Goal: Task Accomplishment & Management: Manage account settings

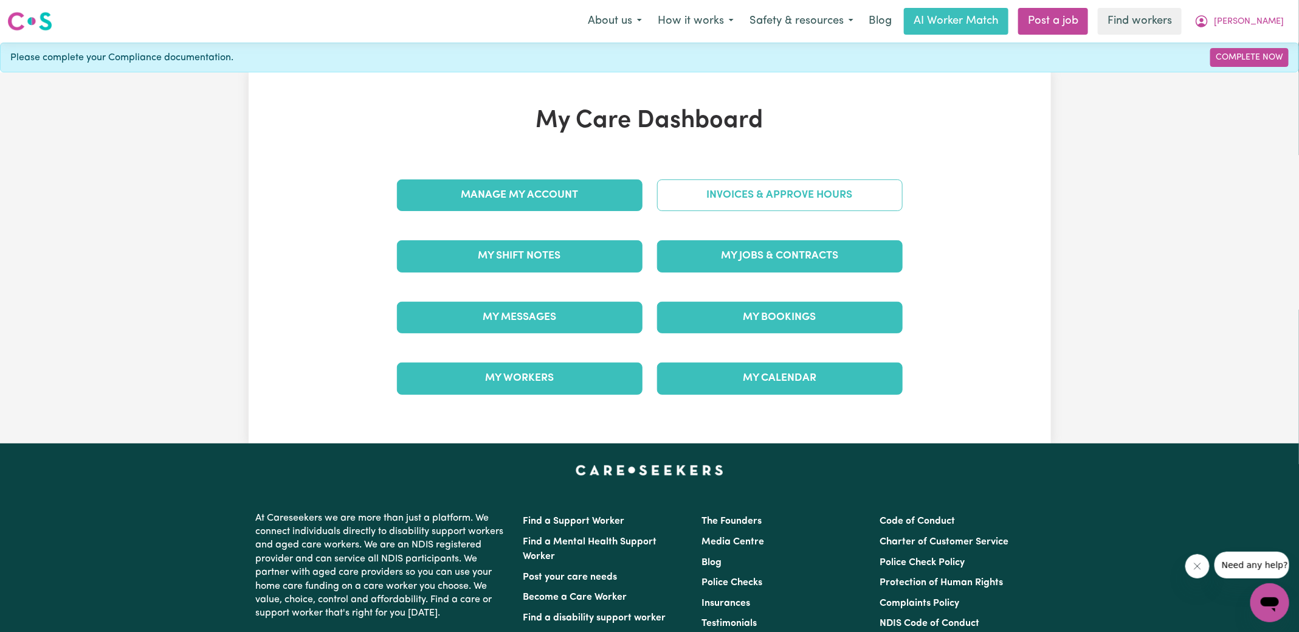
click at [692, 204] on link "Invoices & Approve Hours" at bounding box center [780, 195] width 246 height 32
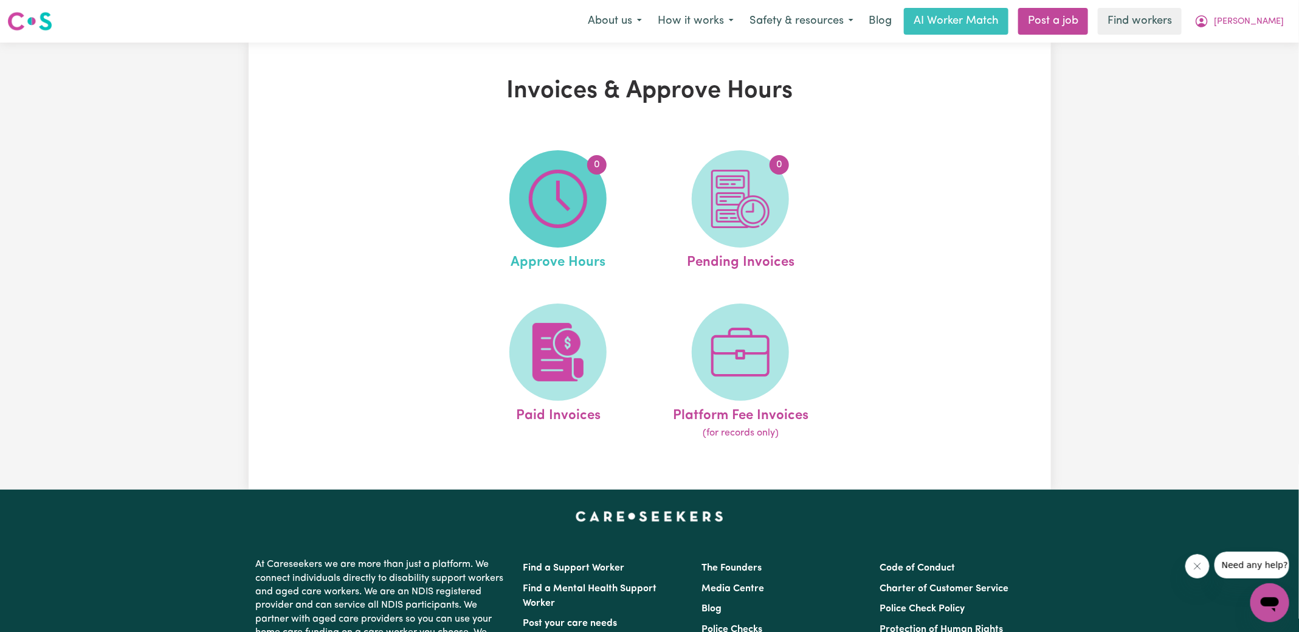
click at [556, 213] on img at bounding box center [558, 199] width 58 height 58
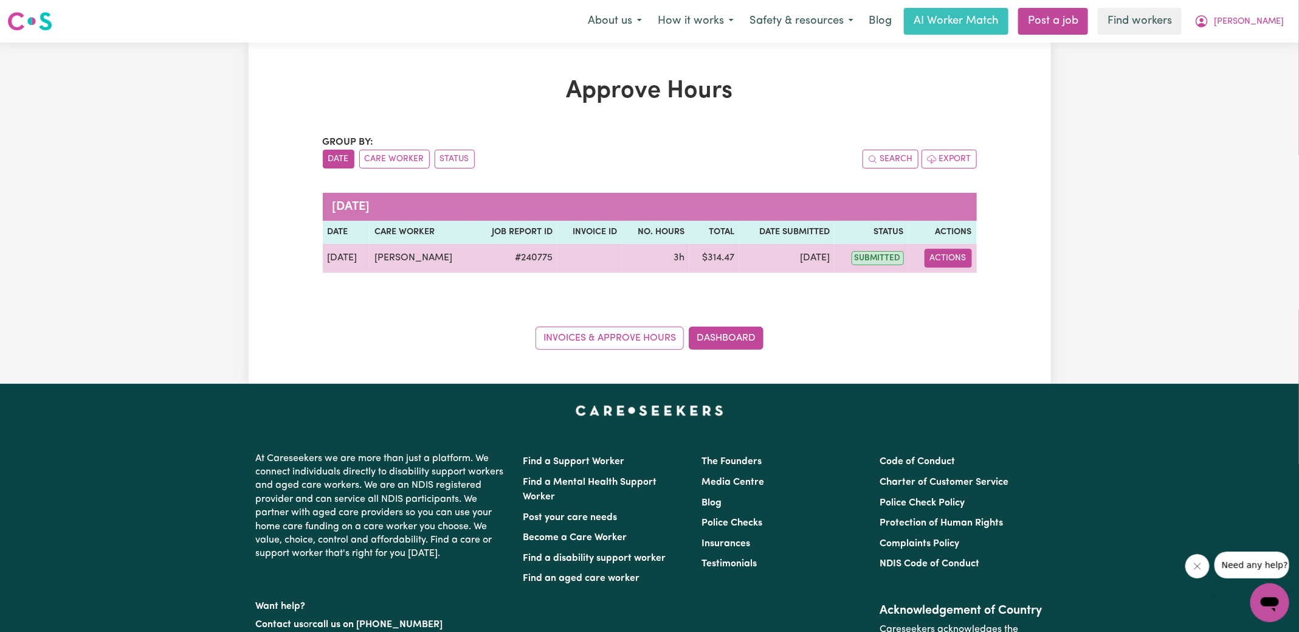
click at [940, 250] on button "Actions" at bounding box center [948, 258] width 47 height 19
click at [949, 288] on link "View Job Report" at bounding box center [978, 286] width 104 height 24
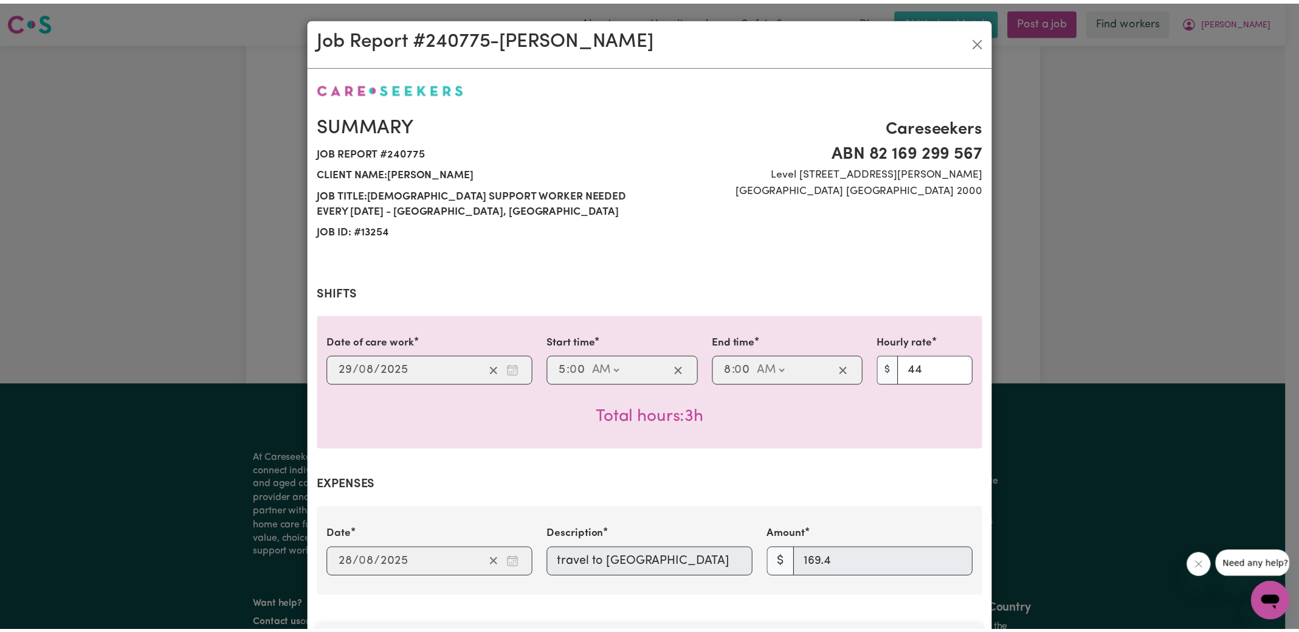
scroll to position [394, 0]
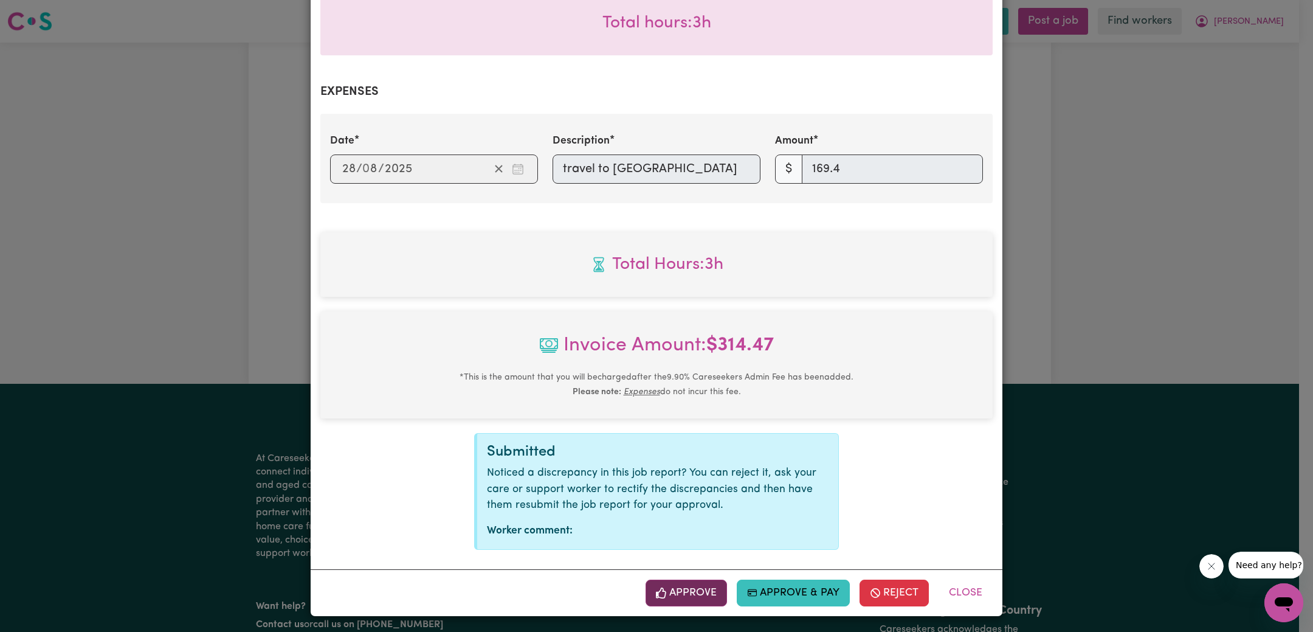
click at [687, 593] on button "Approve" at bounding box center [686, 592] width 81 height 27
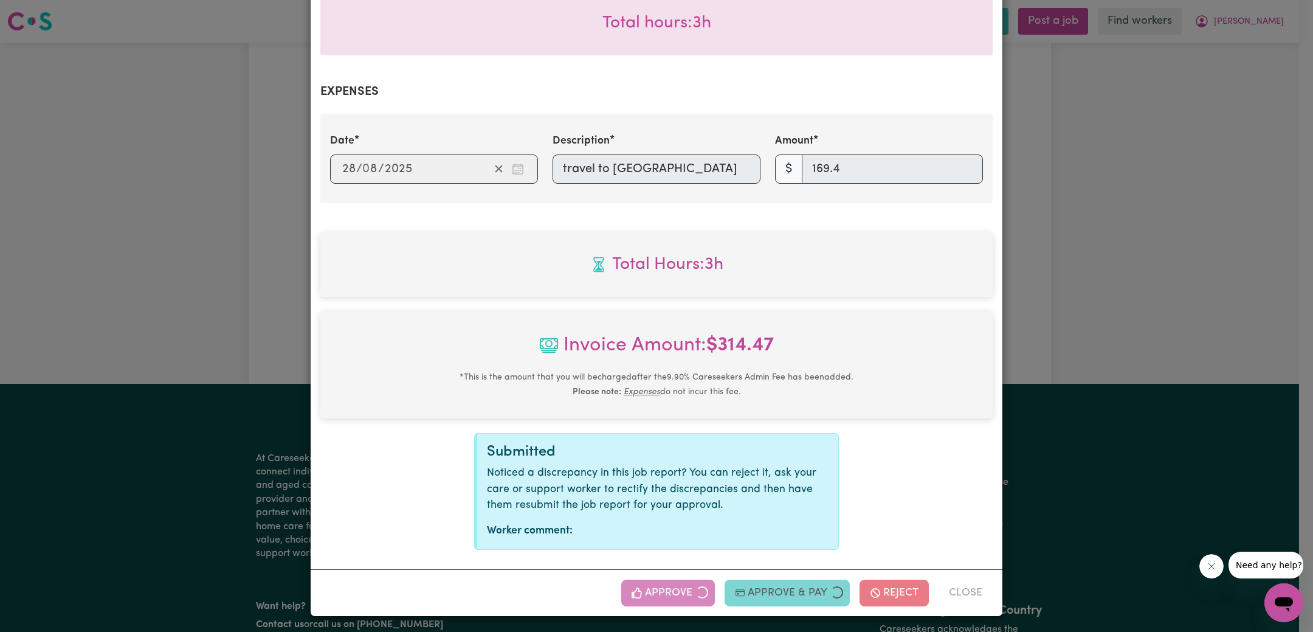
click at [1159, 359] on div "Job Report # 240775 - [PERSON_NAME] Summary Job report # 240775 Client name: [P…" at bounding box center [656, 316] width 1313 height 632
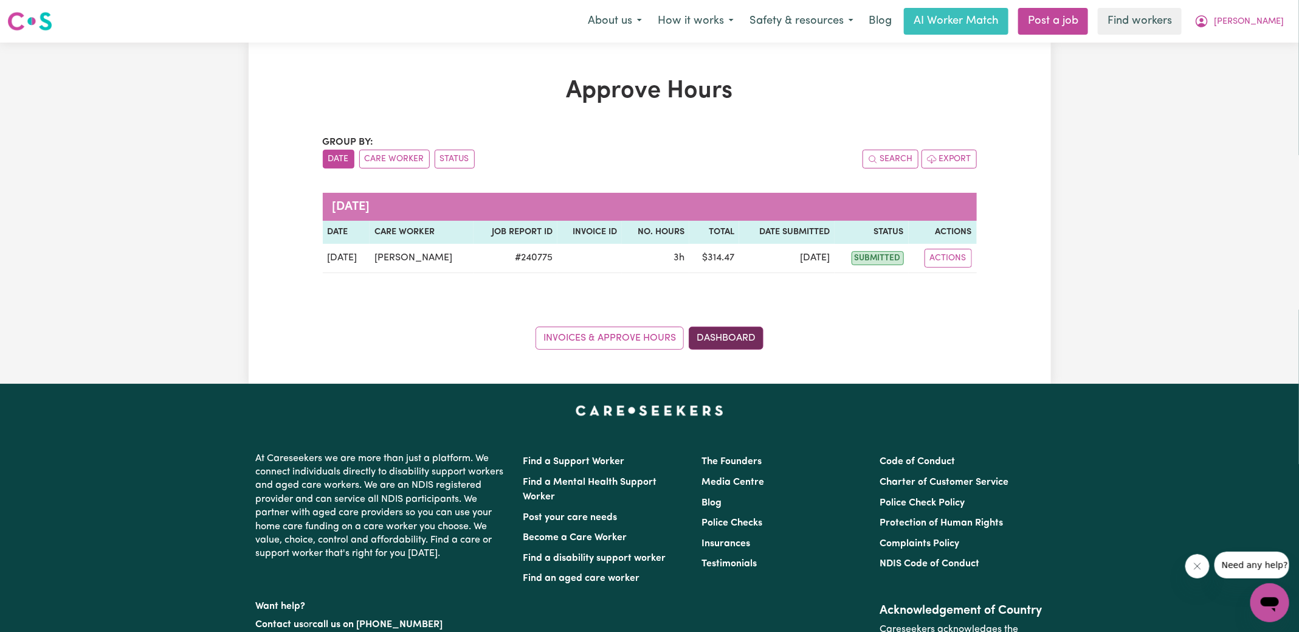
click at [730, 328] on link "Dashboard" at bounding box center [726, 337] width 75 height 23
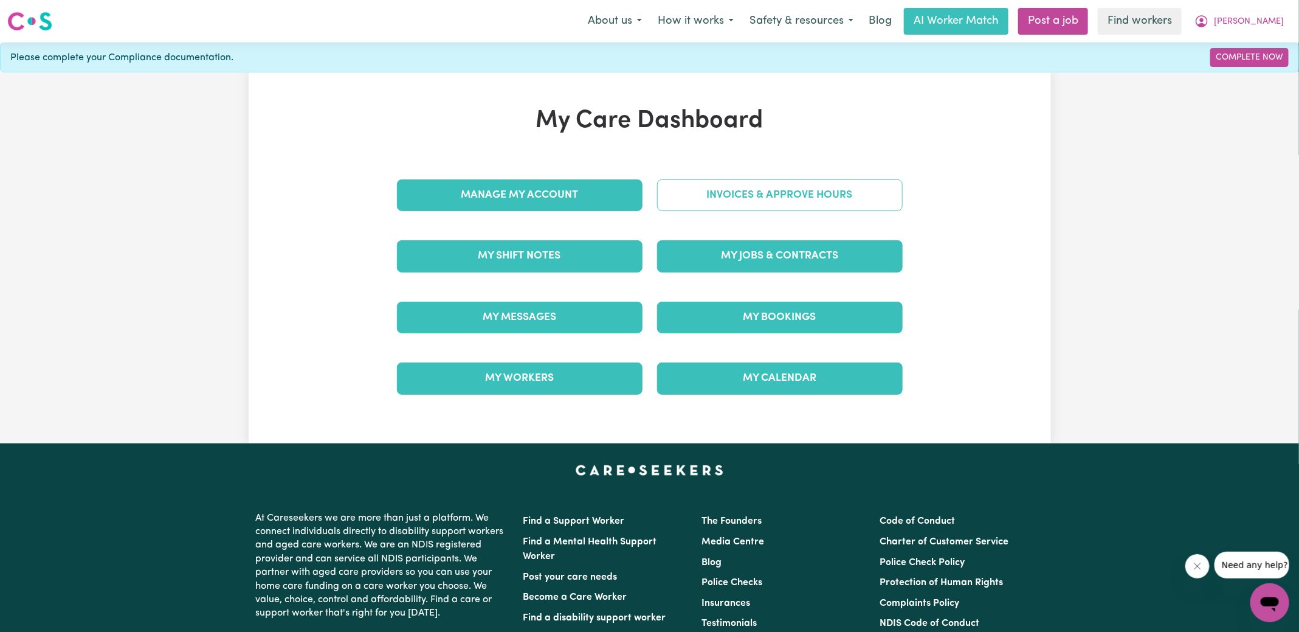
click at [797, 195] on link "Invoices & Approve Hours" at bounding box center [780, 195] width 246 height 32
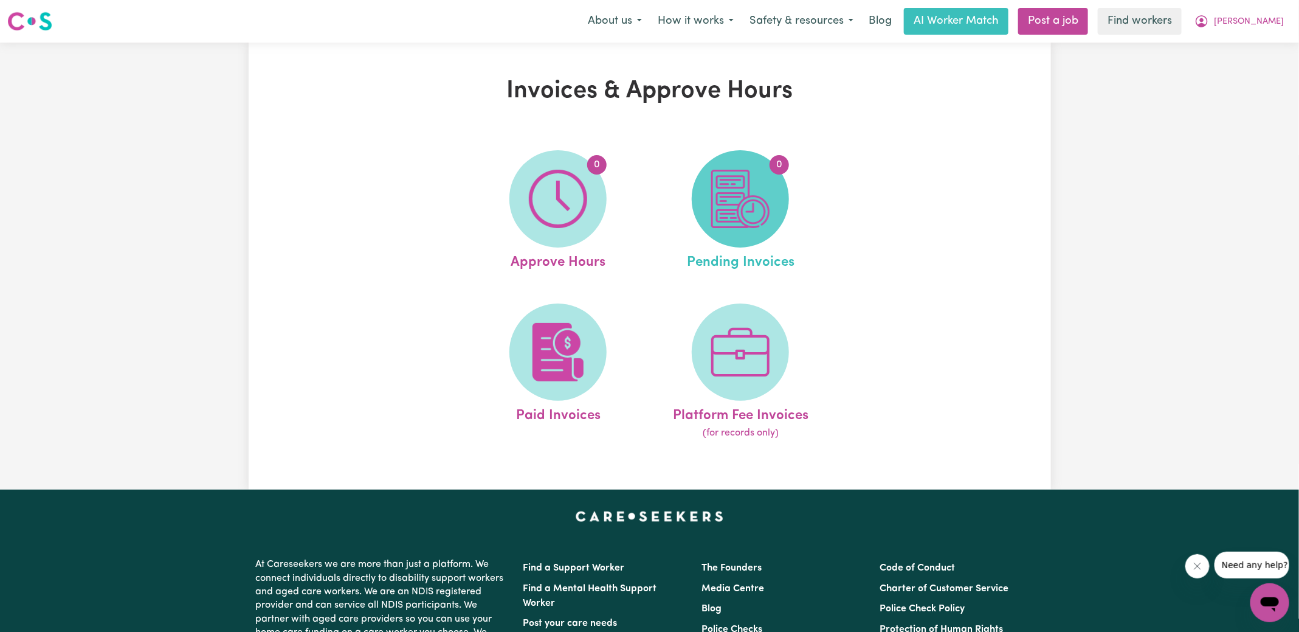
click at [779, 219] on span "0" at bounding box center [740, 198] width 97 height 97
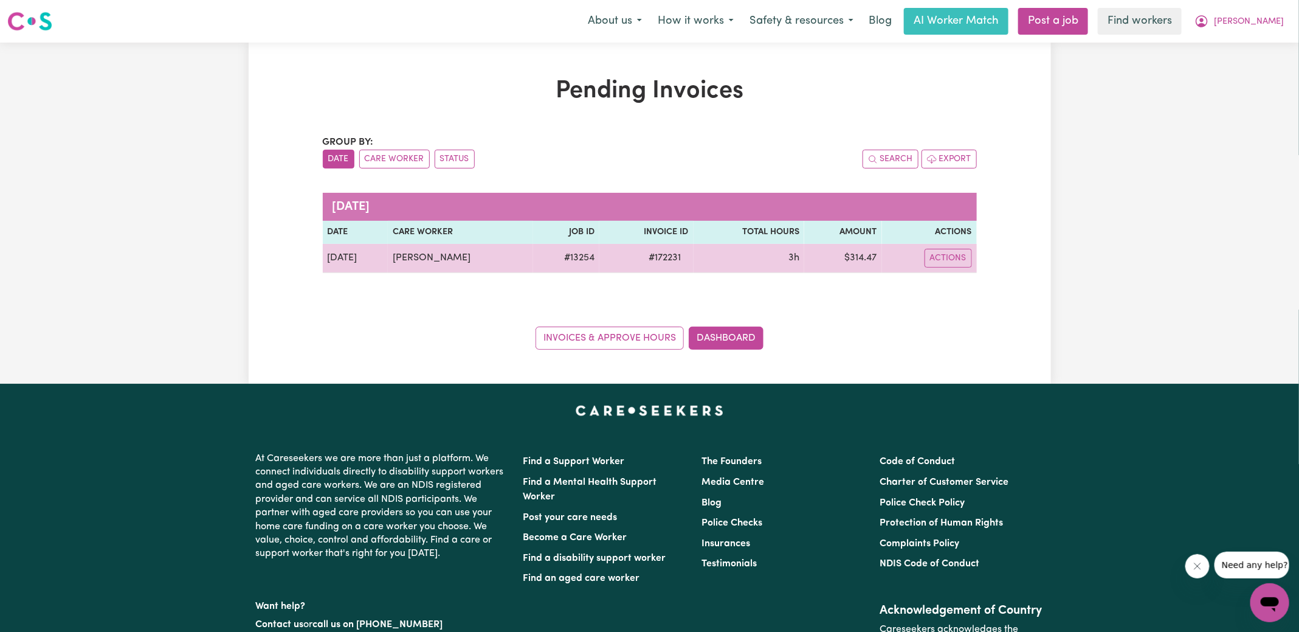
click at [661, 255] on span "# 172231" at bounding box center [665, 257] width 47 height 15
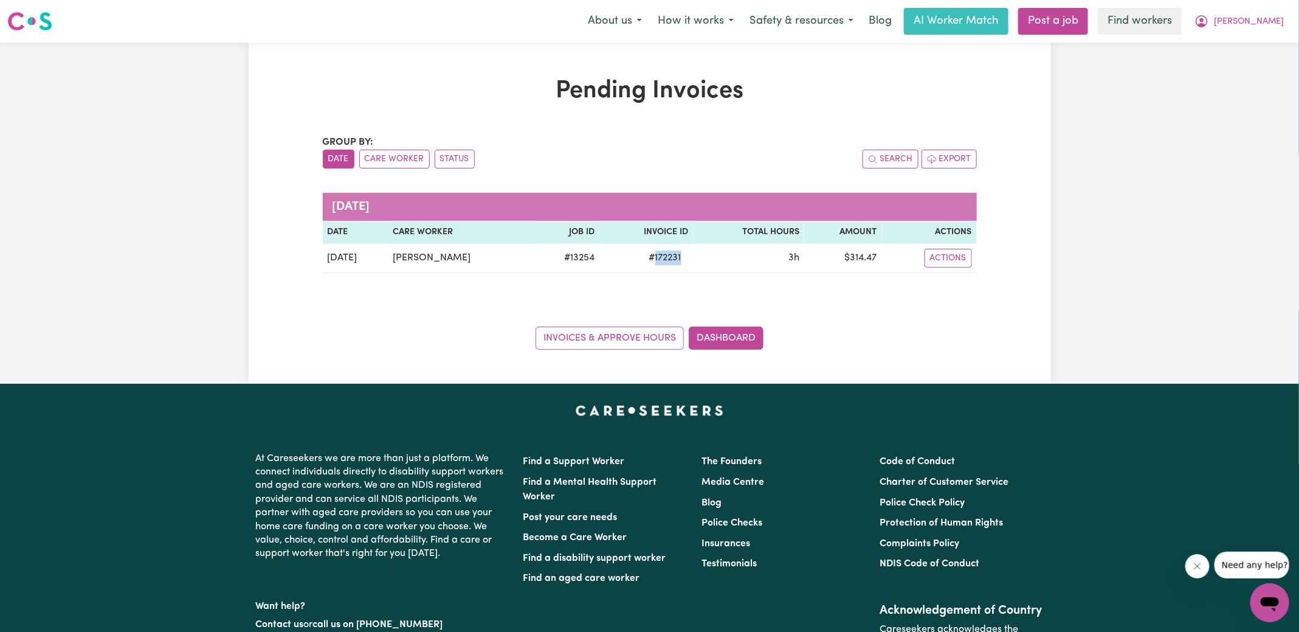
copy span "172231"
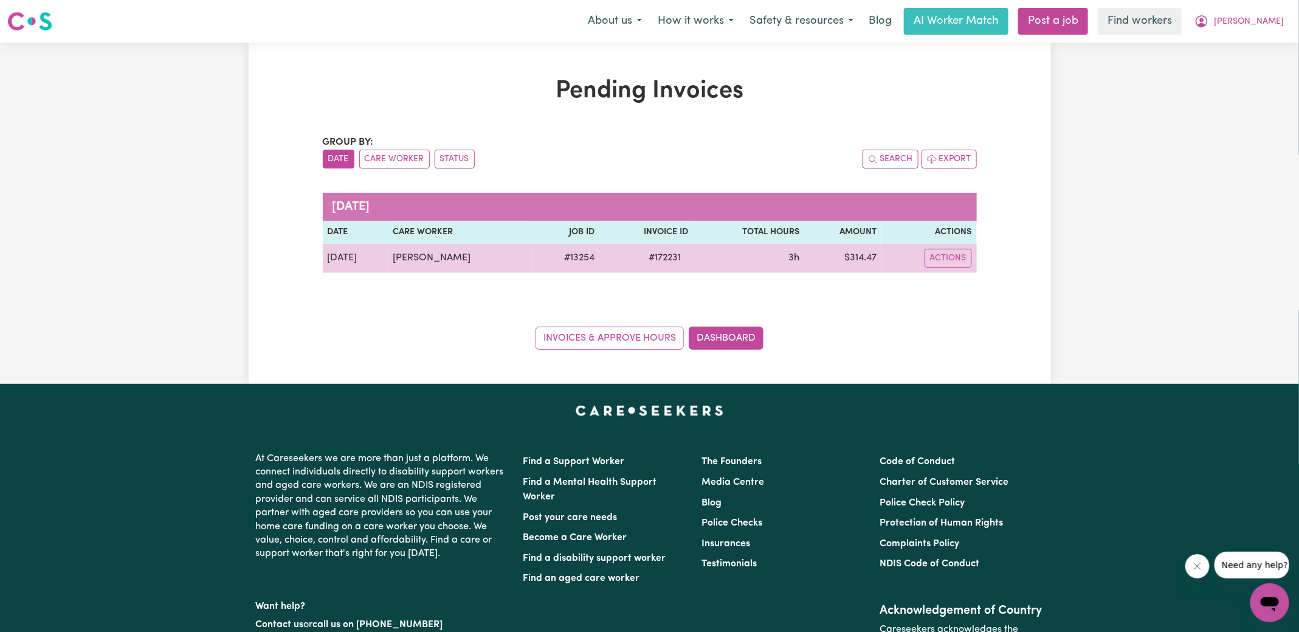
click at [866, 259] on td "$ 314.47" at bounding box center [843, 258] width 78 height 29
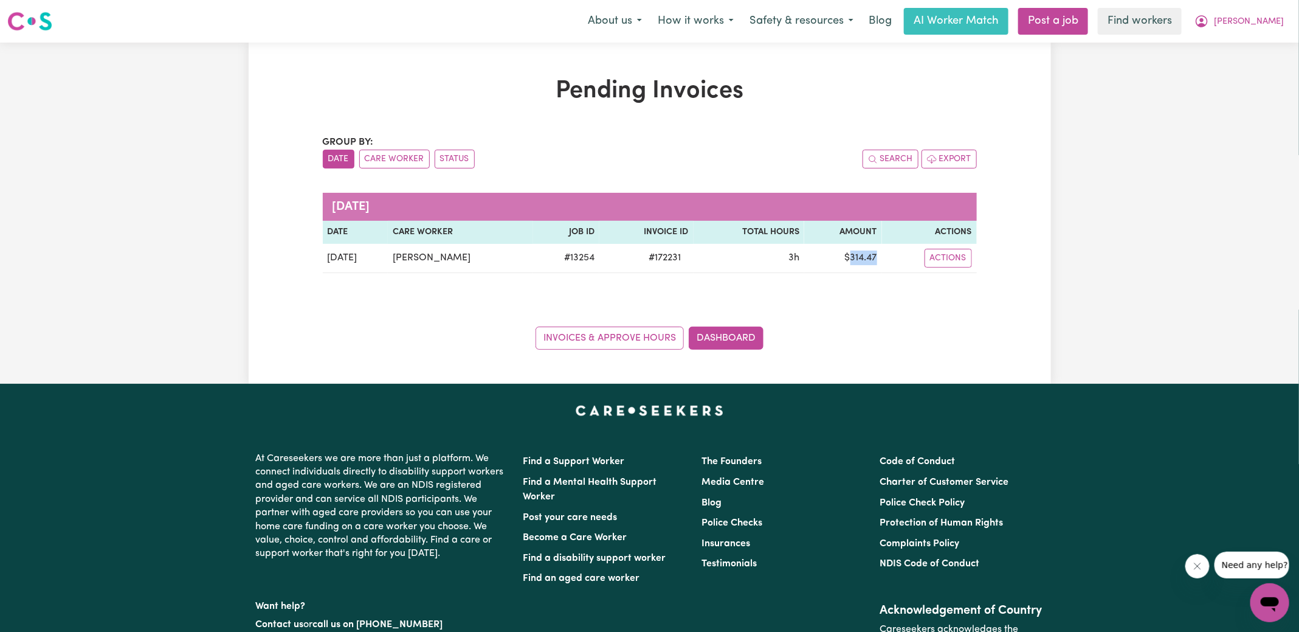
copy td "314.47"
click at [1208, 27] on icon "My Account" at bounding box center [1202, 21] width 12 height 12
click at [1230, 63] on link "Logout" at bounding box center [1243, 69] width 96 height 23
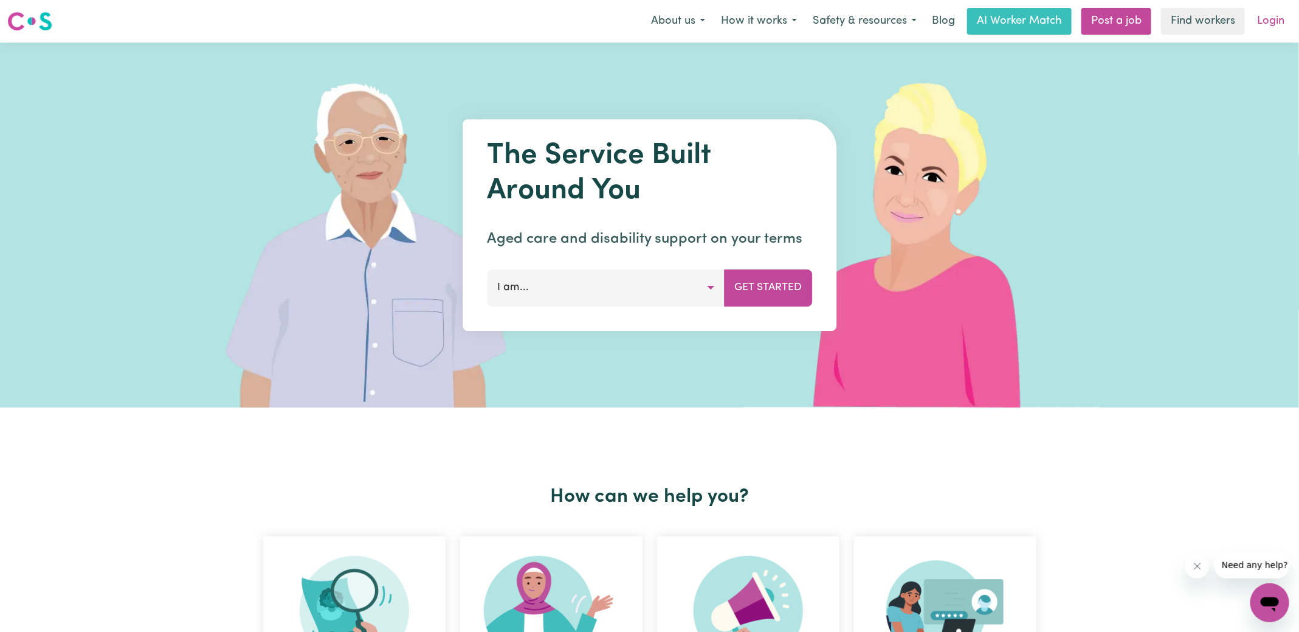
click at [1267, 27] on link "Login" at bounding box center [1271, 21] width 42 height 27
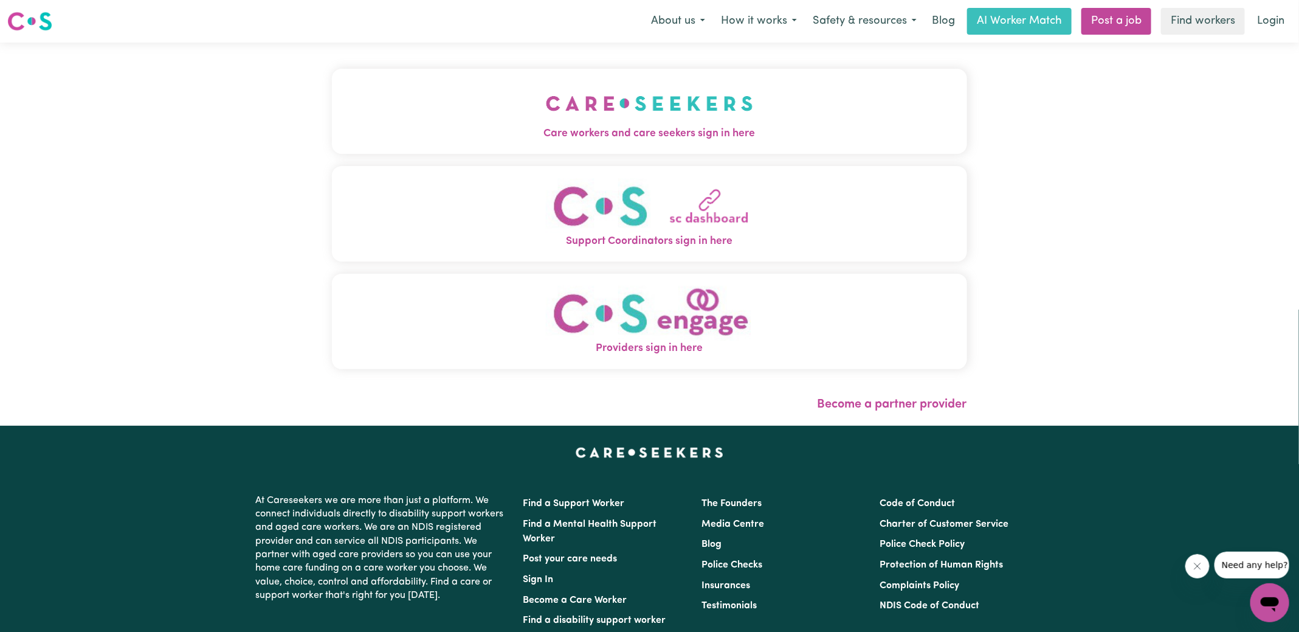
click at [466, 126] on span "Care workers and care seekers sign in here" at bounding box center [649, 134] width 635 height 16
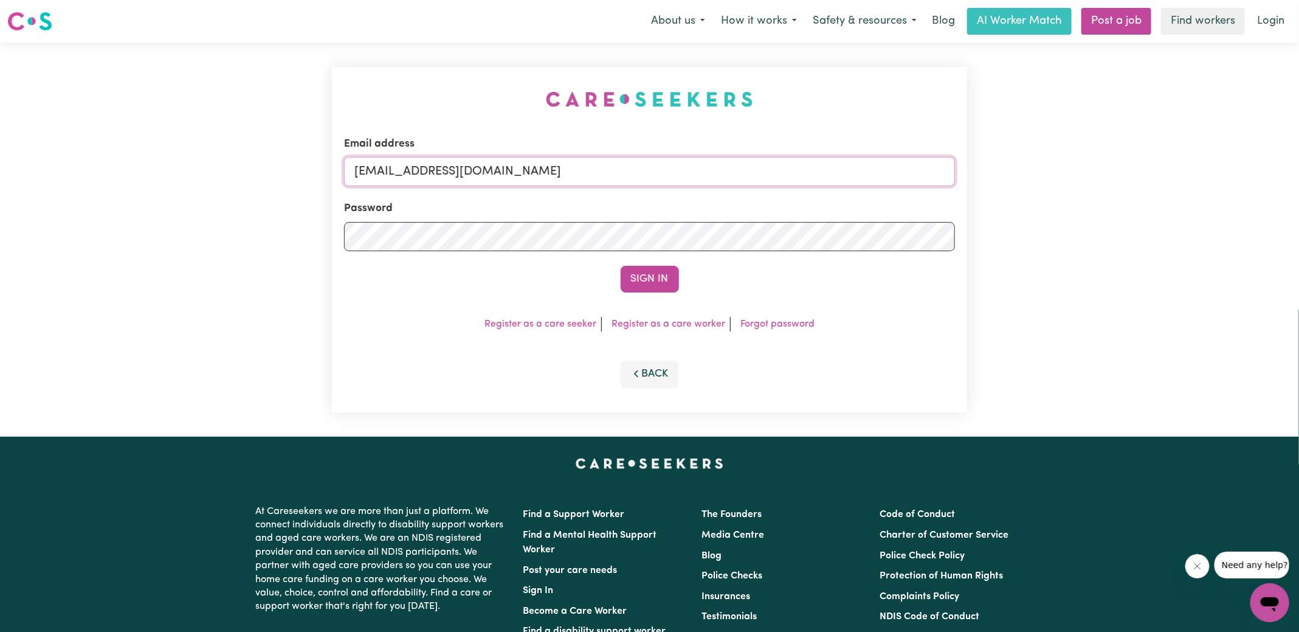
drag, startPoint x: 417, startPoint y: 172, endPoint x: 878, endPoint y: 271, distance: 471.3
click at [878, 271] on form "Email address [EMAIL_ADDRESS][DOMAIN_NAME] Password Sign In" at bounding box center [649, 214] width 611 height 156
type input "[EMAIL_ADDRESS][DOMAIN_NAME]"
click at [621, 266] on button "Sign In" at bounding box center [650, 279] width 58 height 27
